Goal: Find specific page/section: Find specific page/section

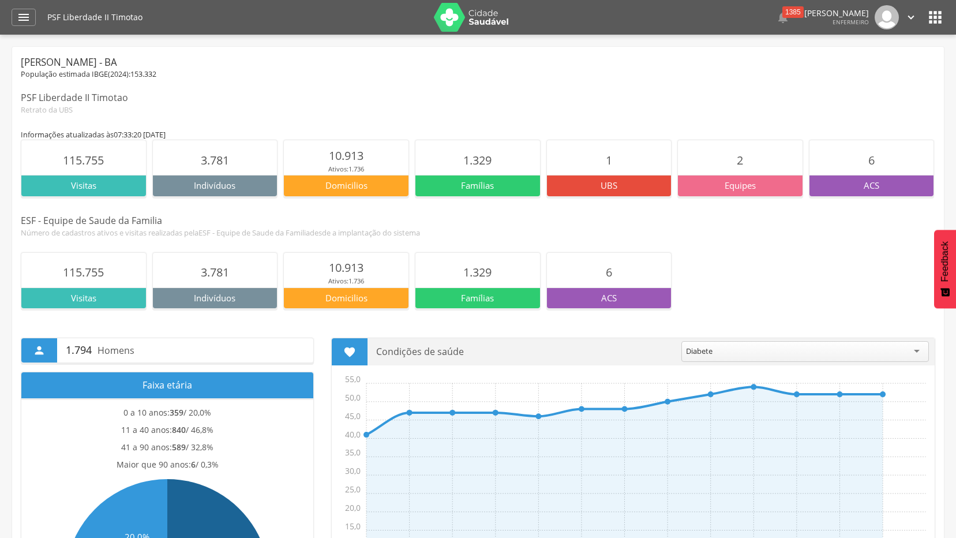
click at [937, 18] on icon "" at bounding box center [935, 17] width 18 height 18
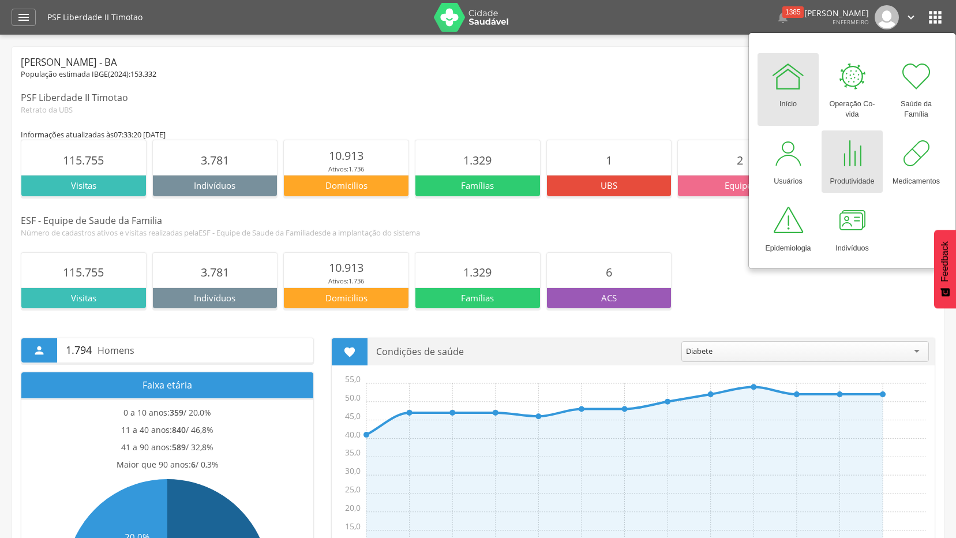
click at [854, 162] on div at bounding box center [852, 153] width 35 height 35
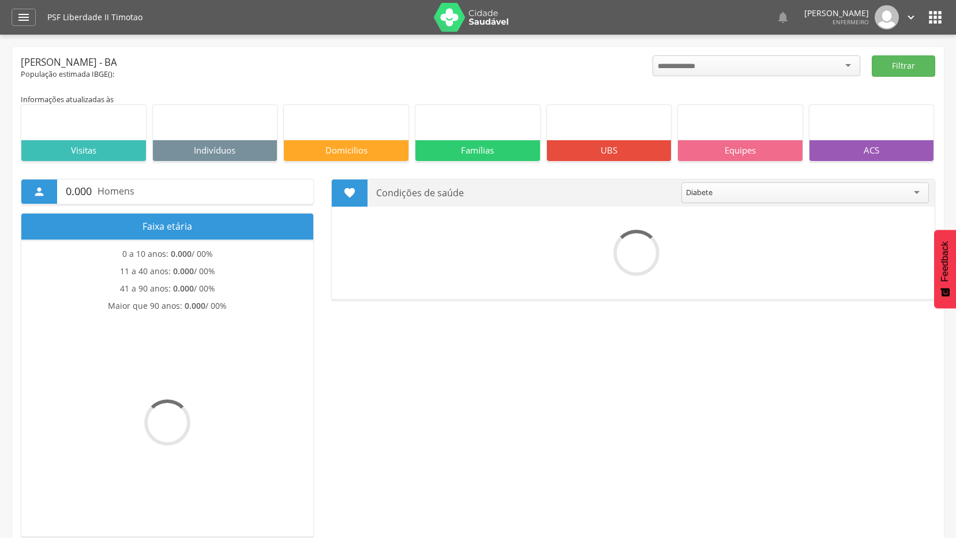
click at [934, 17] on icon "" at bounding box center [935, 17] width 18 height 18
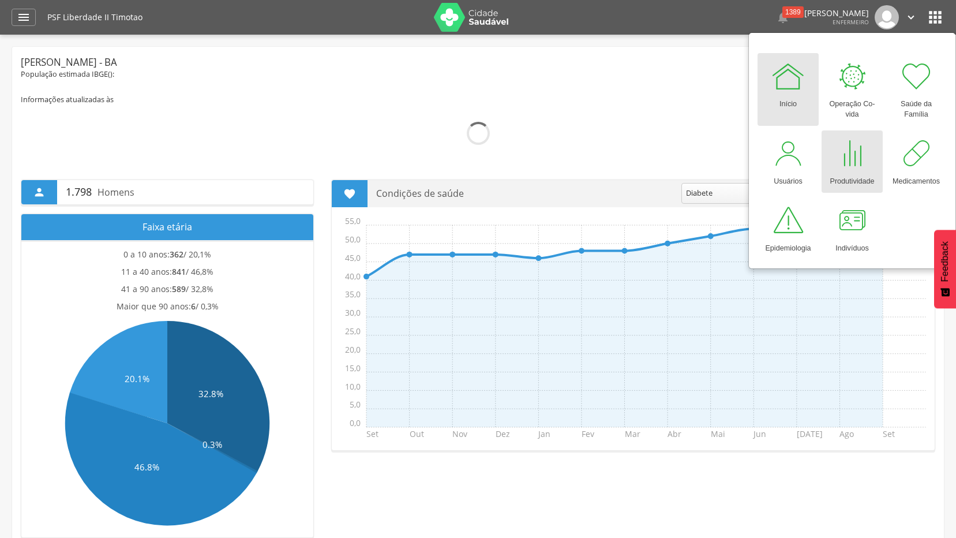
click at [856, 172] on div "Produtividade" at bounding box center [852, 179] width 44 height 16
